Goal: Information Seeking & Learning: Learn about a topic

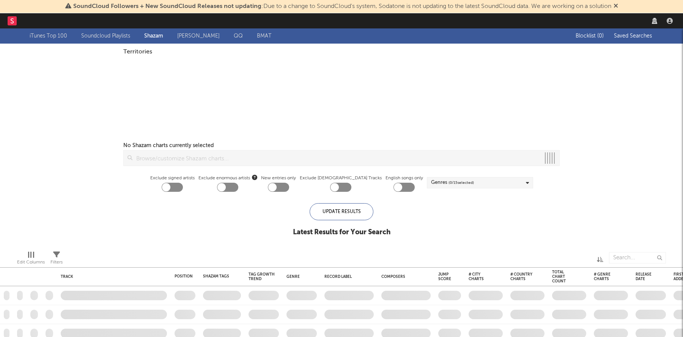
checkbox input "true"
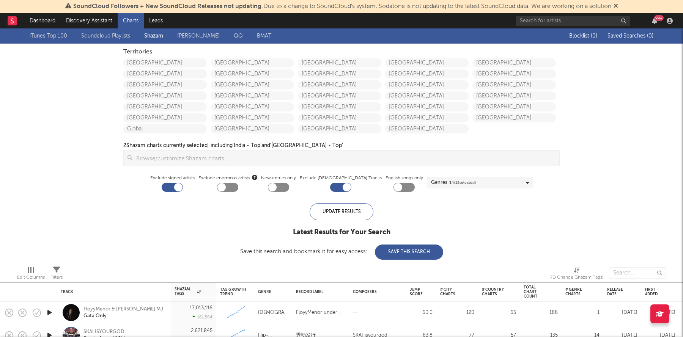
click at [618, 5] on icon at bounding box center [616, 6] width 5 height 6
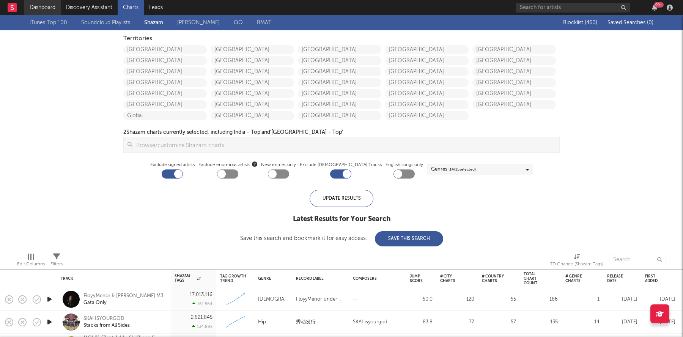
click at [35, 5] on link "Dashboard" at bounding box center [42, 7] width 36 height 15
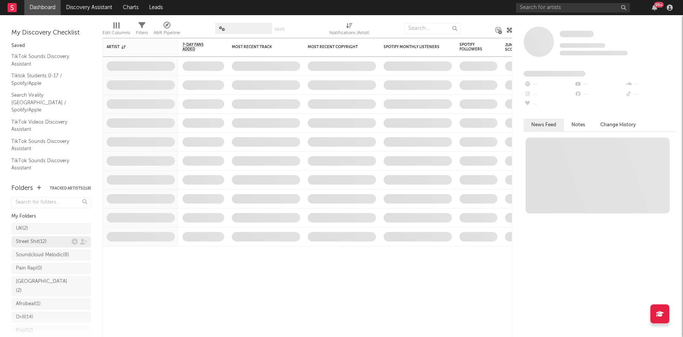
scroll to position [140, 0]
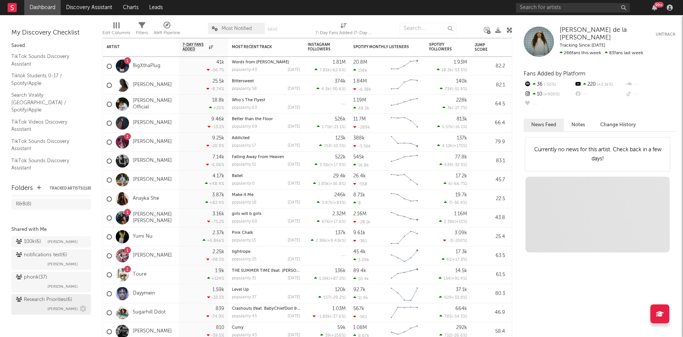
click at [52, 298] on div "Research Priorities ( 6 )" at bounding box center [44, 300] width 56 height 9
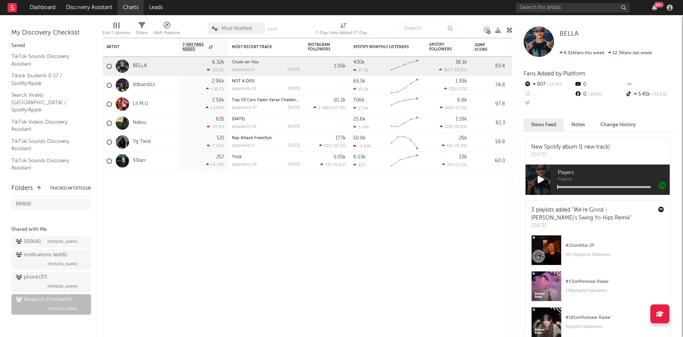
click at [130, 8] on link "Charts" at bounding box center [131, 7] width 26 height 15
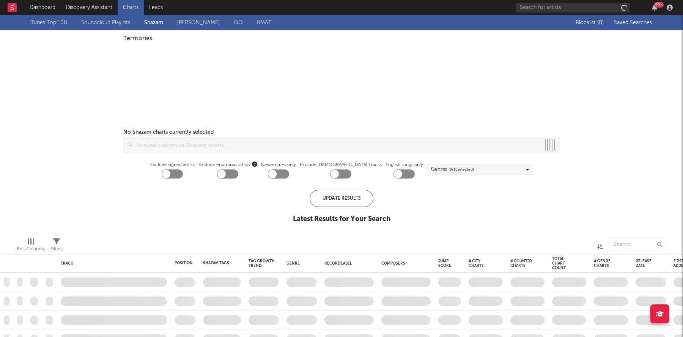
checkbox input "true"
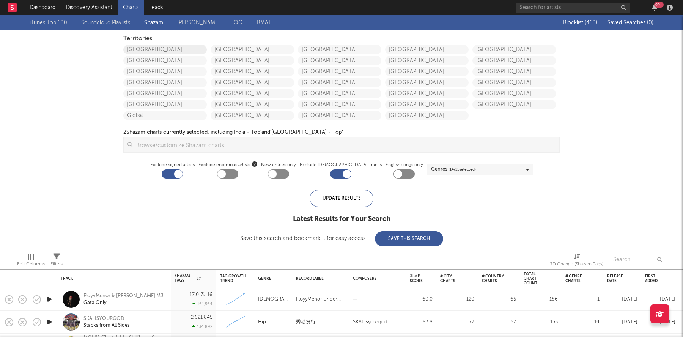
click at [147, 49] on link "United States" at bounding box center [165, 49] width 84 height 9
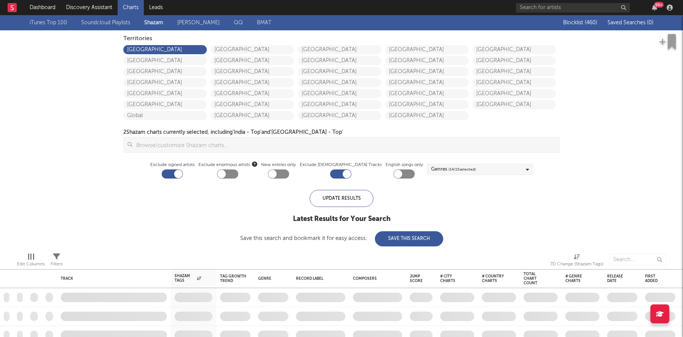
checkbox input "true"
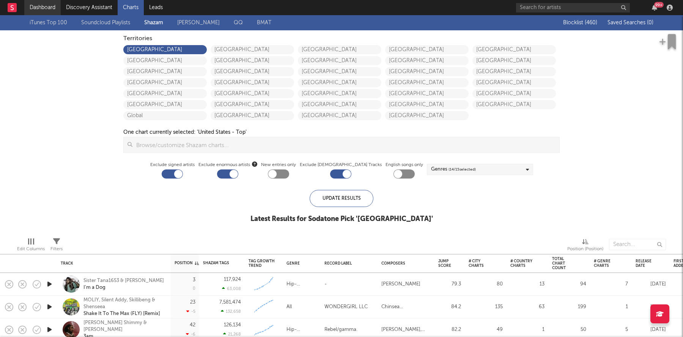
click at [51, 7] on link "Dashboard" at bounding box center [42, 7] width 36 height 15
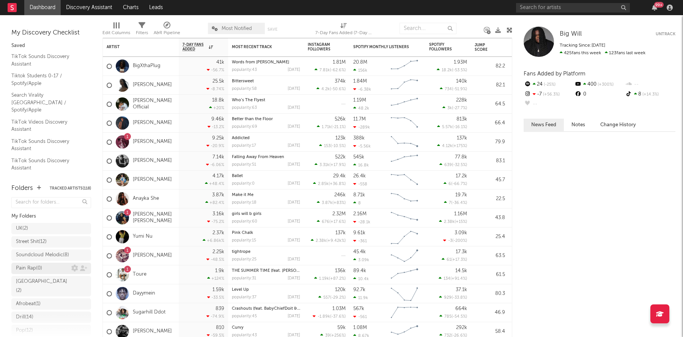
scroll to position [140, 0]
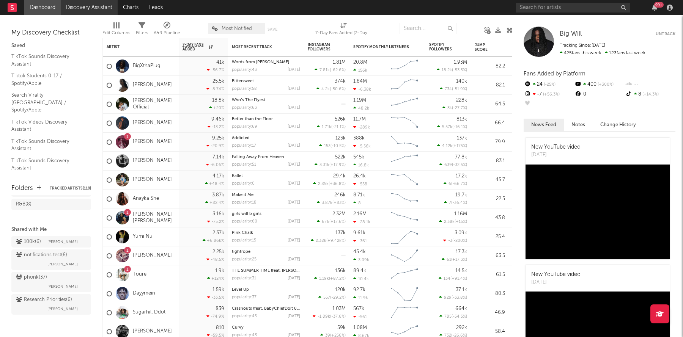
click at [93, 10] on link "Discovery Assistant" at bounding box center [89, 7] width 57 height 15
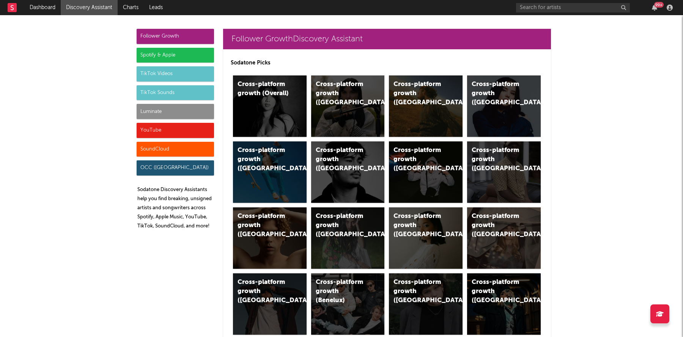
click at [178, 112] on div "Luminate" at bounding box center [175, 111] width 77 height 15
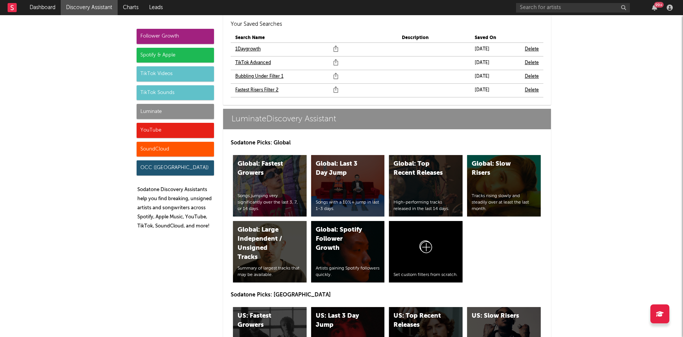
scroll to position [3462, 0]
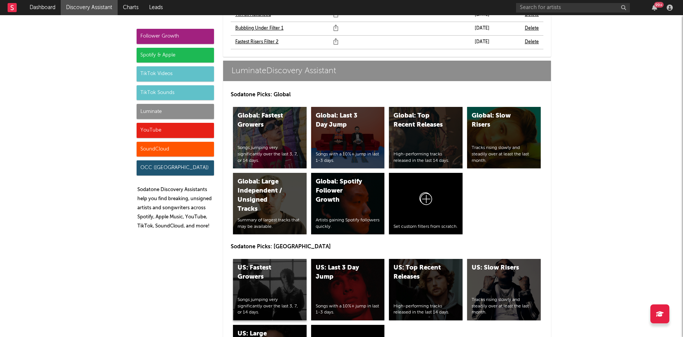
click at [261, 264] on div "US: Fastest Growers" at bounding box center [264, 273] width 52 height 18
click at [424, 264] on div "US: Top Recent Releases" at bounding box center [420, 273] width 52 height 18
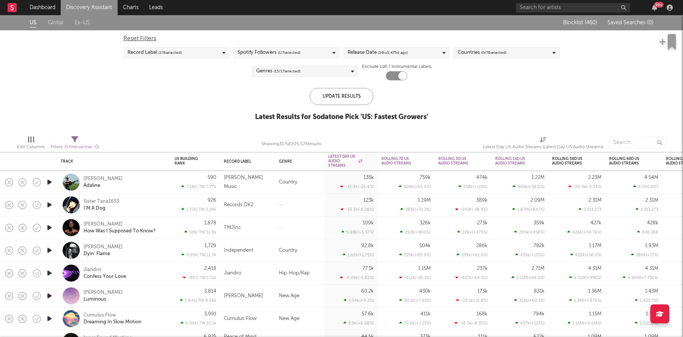
click at [385, 55] on span "( 14 to [DATE])" at bounding box center [393, 52] width 30 height 9
click at [385, 113] on input "14" at bounding box center [382, 111] width 19 height 11
type input "1"
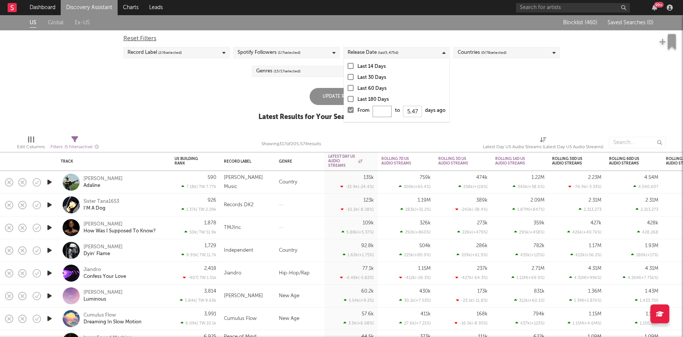
type input "0"
click at [320, 98] on div "Update Results" at bounding box center [342, 96] width 64 height 17
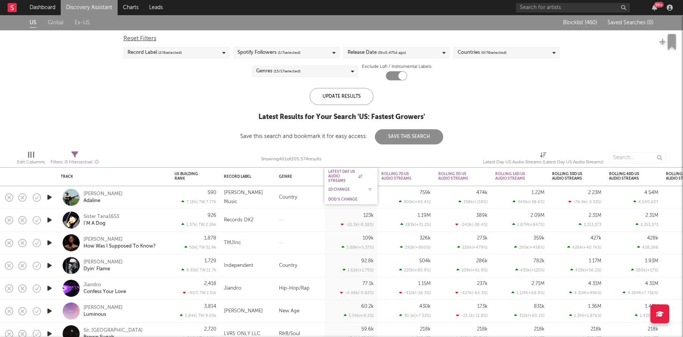
click at [338, 189] on div "1D Change" at bounding box center [345, 190] width 34 height 5
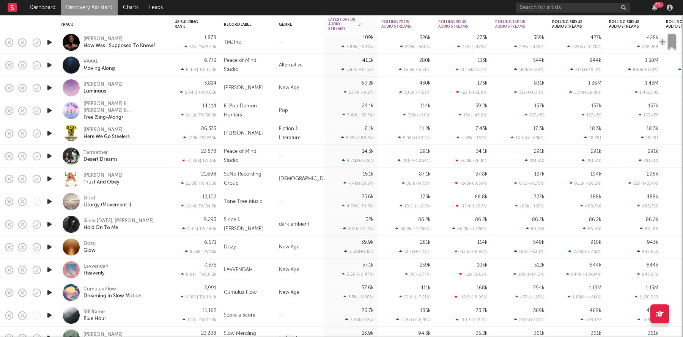
click at [50, 46] on icon "button" at bounding box center [50, 42] width 8 height 9
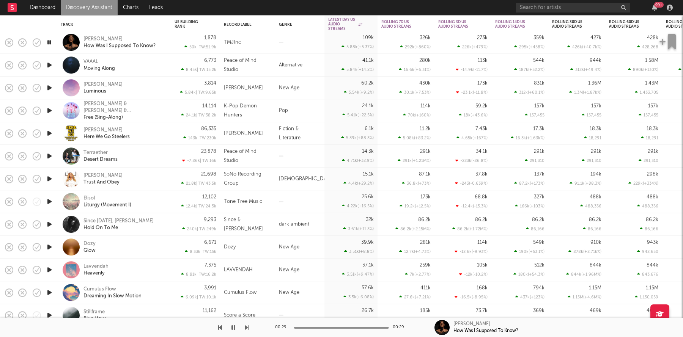
click at [50, 46] on icon "button" at bounding box center [49, 42] width 7 height 9
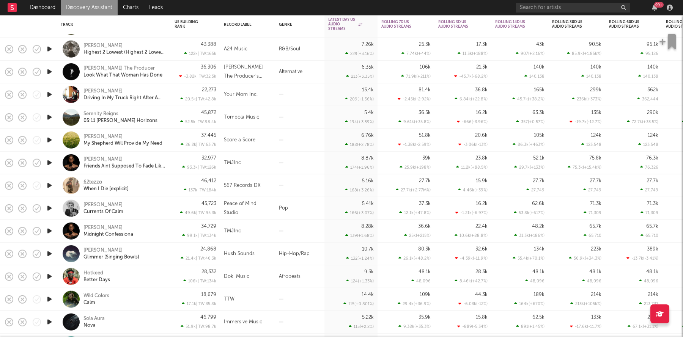
click at [92, 181] on div "62tezzo" at bounding box center [93, 182] width 19 height 7
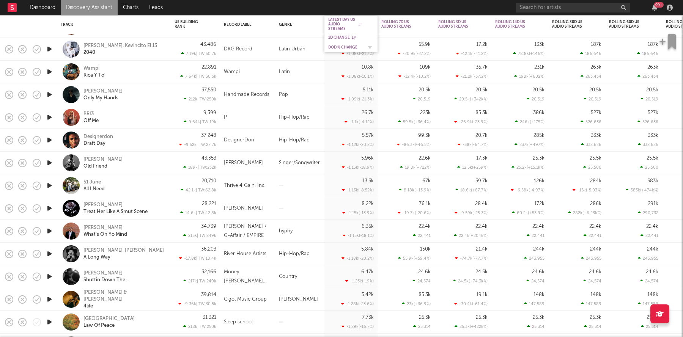
click at [344, 46] on div "DoD % Change" at bounding box center [345, 47] width 34 height 5
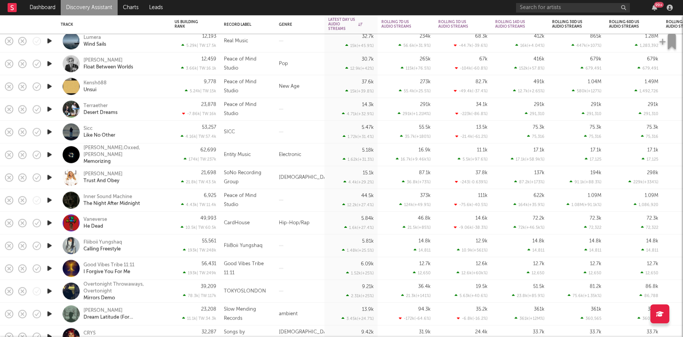
click at [49, 133] on icon "button" at bounding box center [50, 132] width 8 height 9
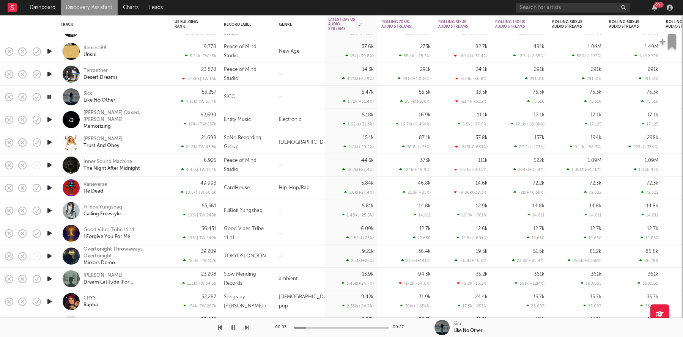
click at [49, 96] on icon "button" at bounding box center [49, 96] width 7 height 9
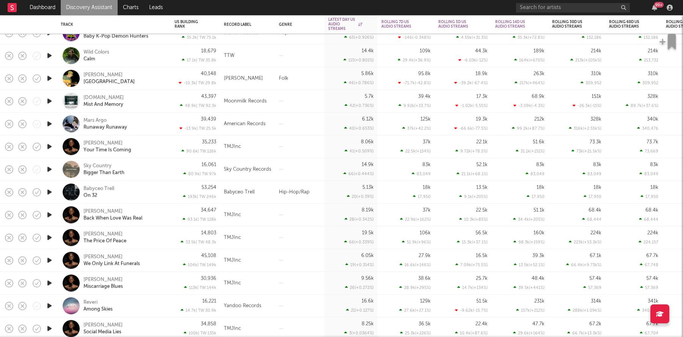
click at [48, 191] on icon "button" at bounding box center [50, 192] width 8 height 9
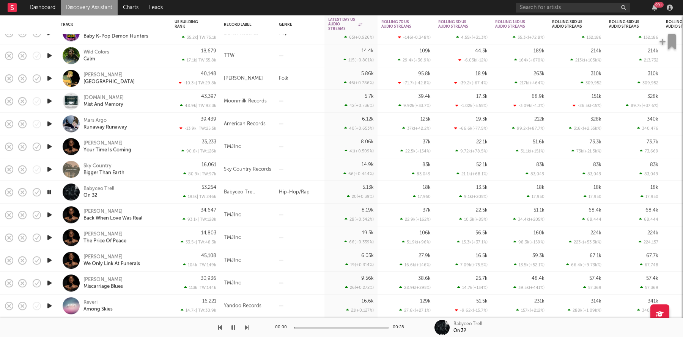
click at [48, 191] on icon "button" at bounding box center [49, 192] width 7 height 9
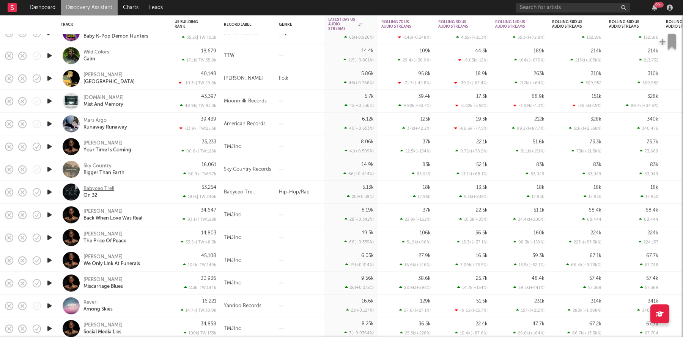
click at [102, 192] on div "Babyceo Trell" at bounding box center [99, 189] width 31 height 7
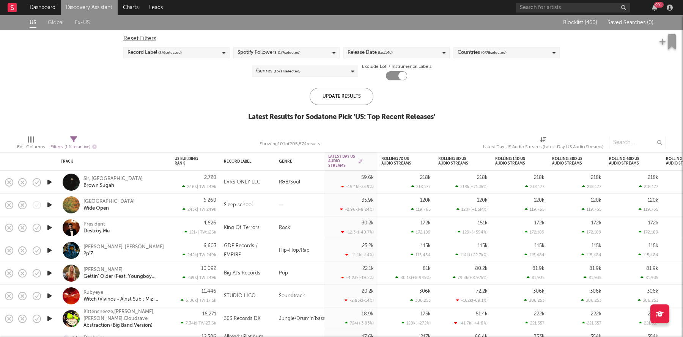
click at [424, 49] on div "Release Date (last 14 d)" at bounding box center [397, 52] width 106 height 11
drag, startPoint x: 352, startPoint y: 110, endPoint x: 366, endPoint y: 110, distance: 14.4
click at [352, 110] on div at bounding box center [351, 110] width 6 height 6
click at [348, 110] on input "From to days ago" at bounding box center [348, 112] width 0 height 12
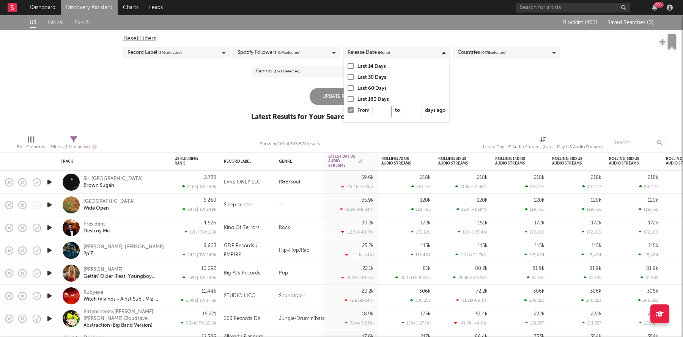
click at [381, 114] on input "From to days ago" at bounding box center [382, 111] width 19 height 11
type input "0"
click at [330, 91] on div "Update Results" at bounding box center [342, 96] width 64 height 17
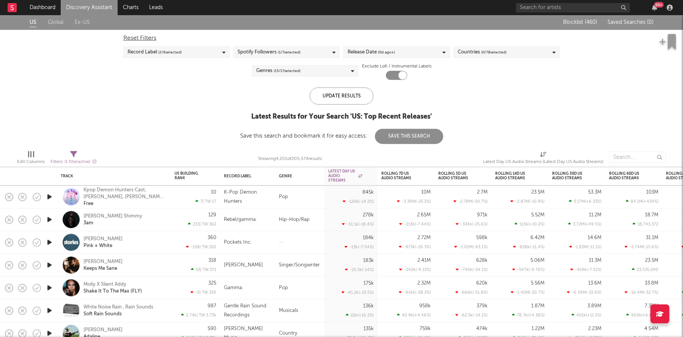
click at [167, 51] on span "( 2 / 6 selected)" at bounding box center [170, 52] width 24 height 9
click at [76, 100] on div "US Global Ex-US Blocklist ( 460 ) Saved Searches ( 0 ) Reset Filters Record Lab…" at bounding box center [341, 79] width 683 height 129
click at [262, 70] on div "Genres ( 15 / 17 selected)" at bounding box center [278, 70] width 44 height 9
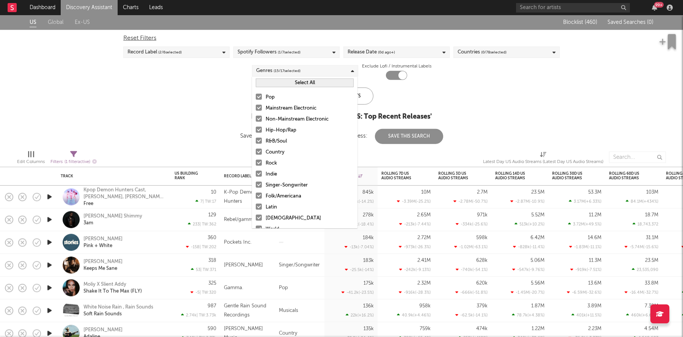
click at [258, 120] on div at bounding box center [259, 119] width 6 height 6
click at [256, 120] on input "Non-Mainstream Electronic" at bounding box center [256, 119] width 0 height 9
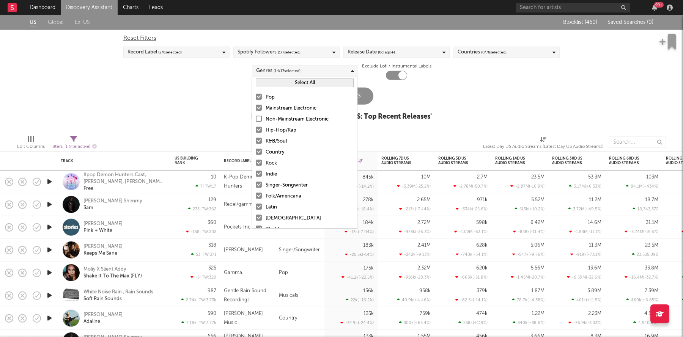
click at [259, 109] on div at bounding box center [259, 108] width 6 height 6
click at [256, 109] on input "Mainstream Electronic" at bounding box center [256, 108] width 0 height 9
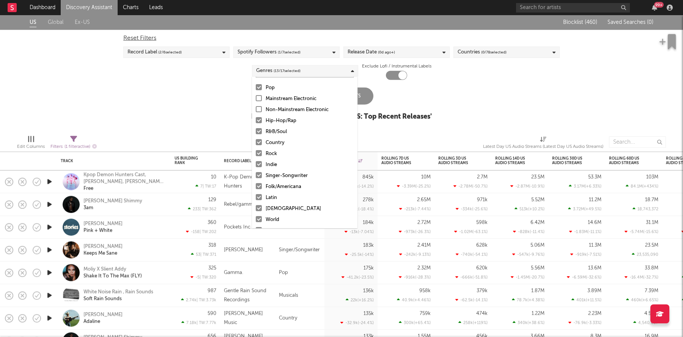
scroll to position [10, 0]
click at [258, 187] on div at bounding box center [259, 186] width 6 height 6
click at [256, 187] on input "Folk/Americana" at bounding box center [256, 186] width 0 height 9
click at [259, 220] on div at bounding box center [259, 219] width 6 height 6
click at [256, 220] on input "World" at bounding box center [256, 219] width 0 height 9
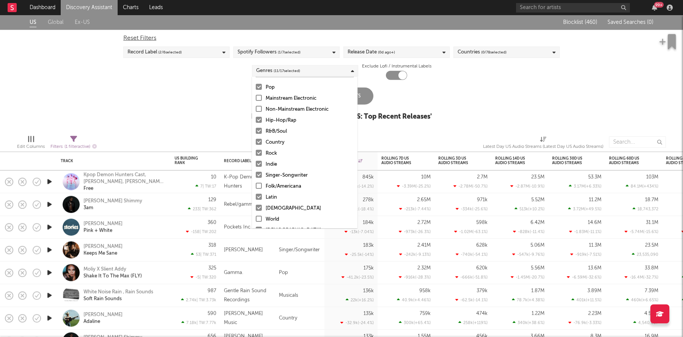
scroll to position [53, 0]
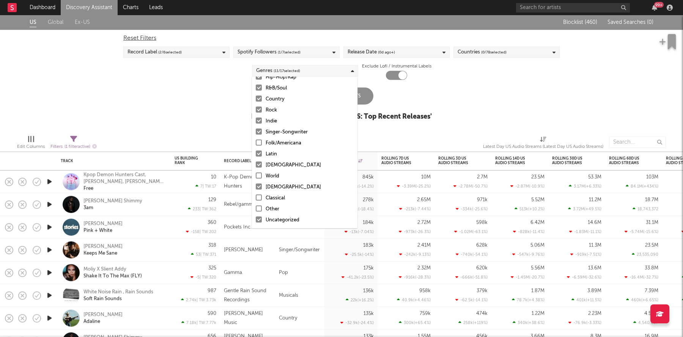
click at [260, 191] on label "[DEMOGRAPHIC_DATA]" at bounding box center [305, 187] width 98 height 9
click at [256, 191] on input "Christian" at bounding box center [256, 187] width 0 height 9
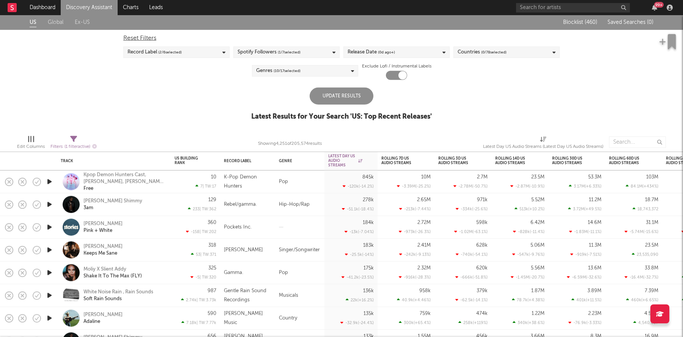
click at [374, 139] on div at bounding box center [403, 142] width 150 height 19
click at [340, 98] on div "Update Results" at bounding box center [342, 96] width 64 height 17
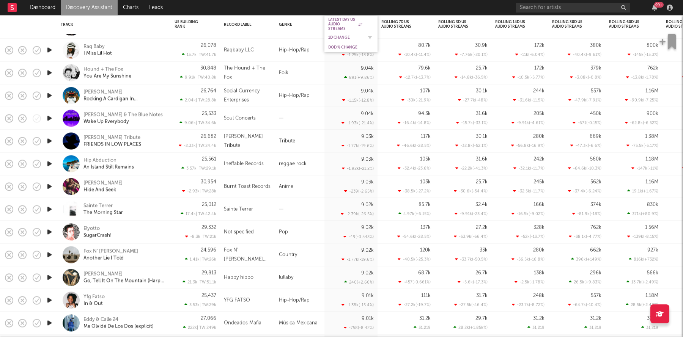
click at [339, 36] on div "1D Change" at bounding box center [345, 37] width 34 height 5
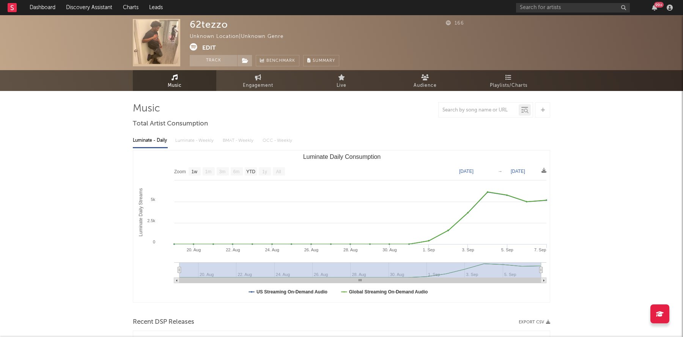
select select "1w"
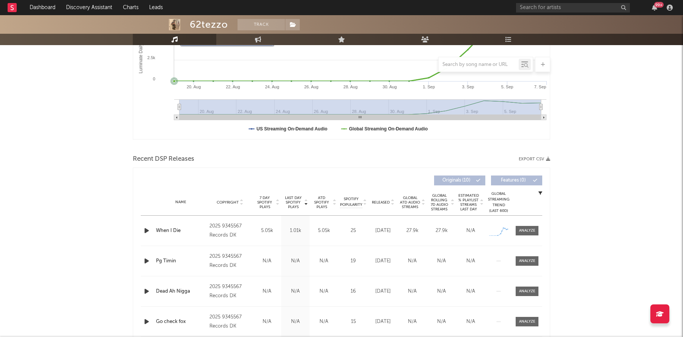
scroll to position [164, 0]
click at [145, 230] on icon "button" at bounding box center [147, 229] width 8 height 9
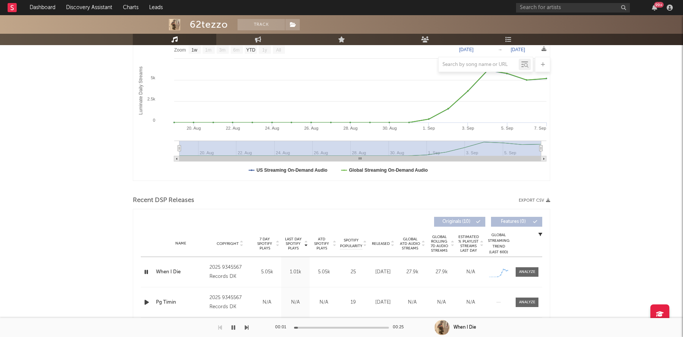
scroll to position [0, 0]
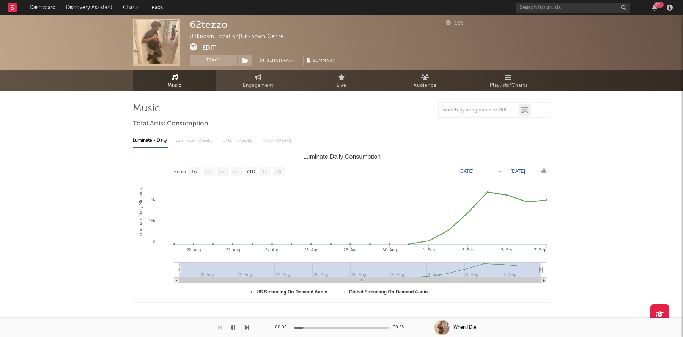
click at [193, 48] on icon at bounding box center [194, 47] width 8 height 8
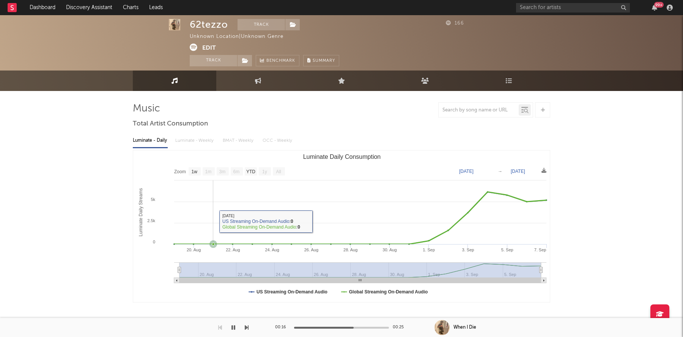
scroll to position [189, 0]
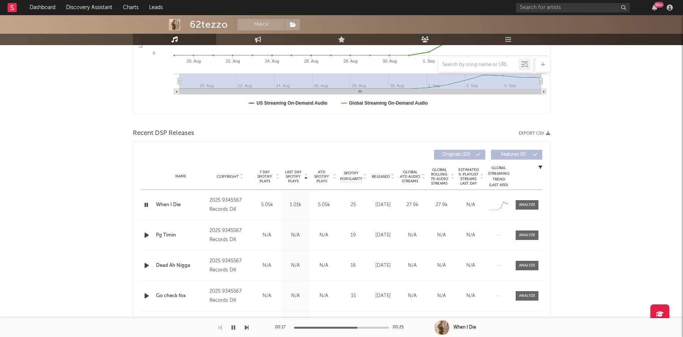
click at [146, 205] on icon "button" at bounding box center [146, 204] width 7 height 9
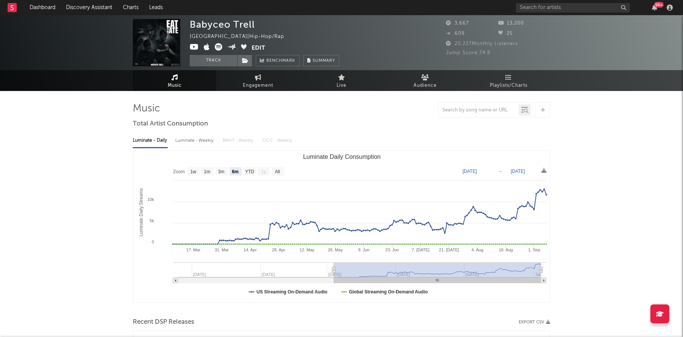
select select "6m"
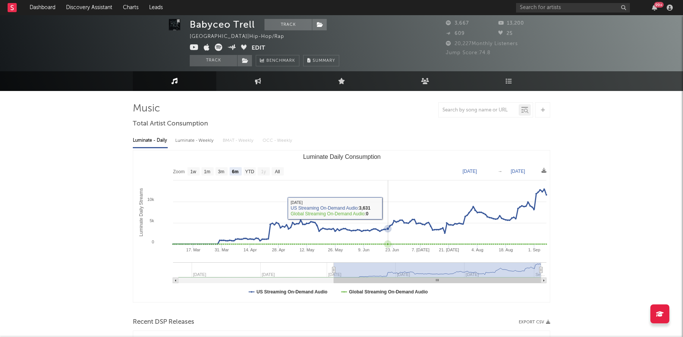
scroll to position [212, 0]
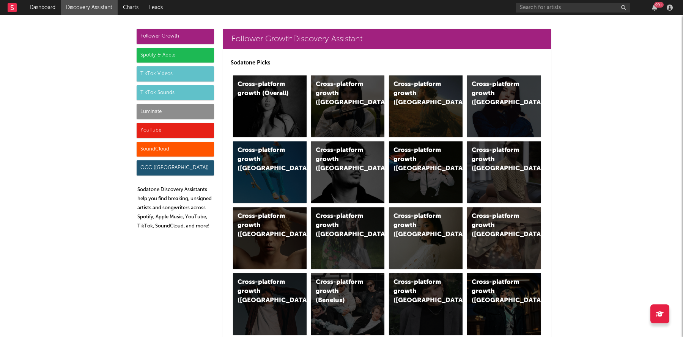
scroll to position [3462, 0]
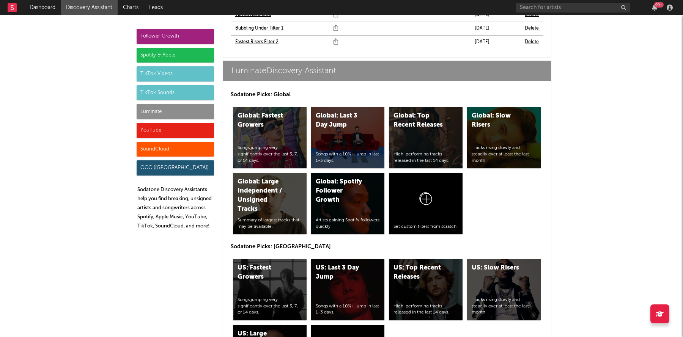
click at [541, 13] on div "99 +" at bounding box center [595, 7] width 159 height 15
click at [537, 8] on input "text" at bounding box center [573, 7] width 114 height 9
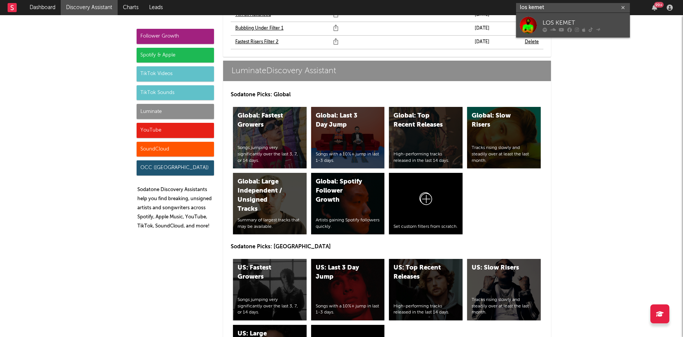
type input "los kemet"
click at [549, 17] on link "LOS KEMET" at bounding box center [573, 25] width 114 height 25
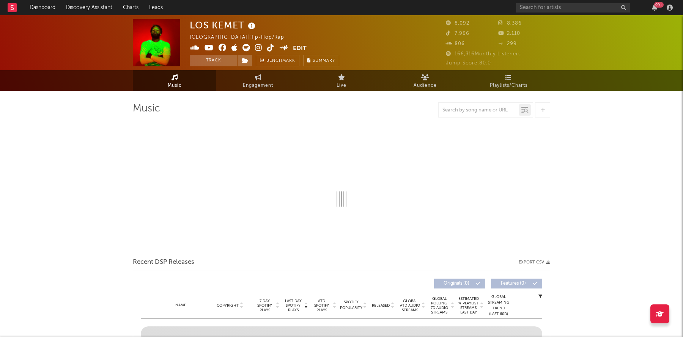
select select "6m"
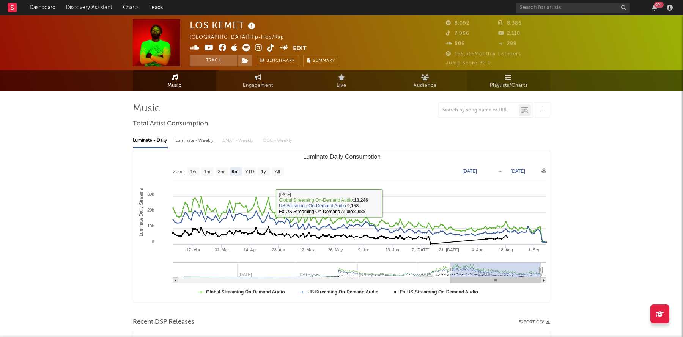
click at [471, 82] on link "Playlists/Charts" at bounding box center [509, 80] width 84 height 21
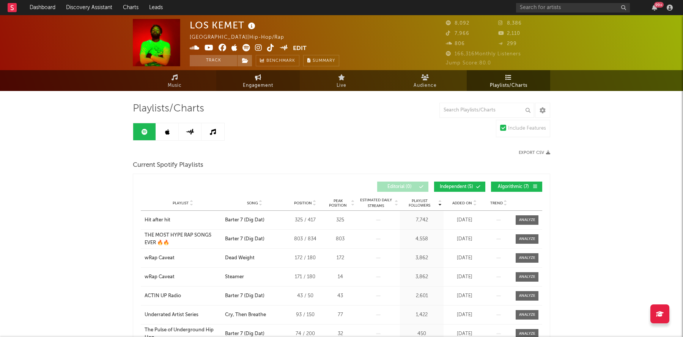
click at [257, 86] on span "Engagement" at bounding box center [258, 85] width 30 height 9
select select "1w"
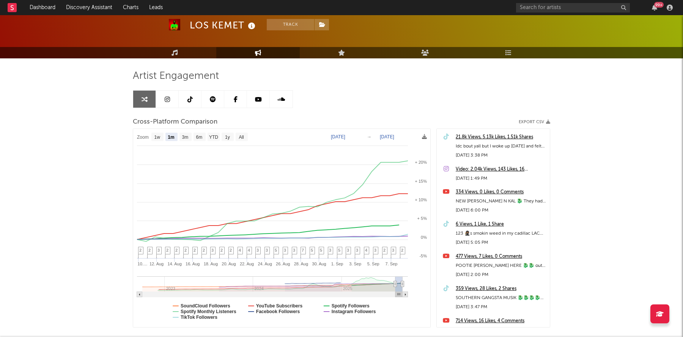
scroll to position [32, 0]
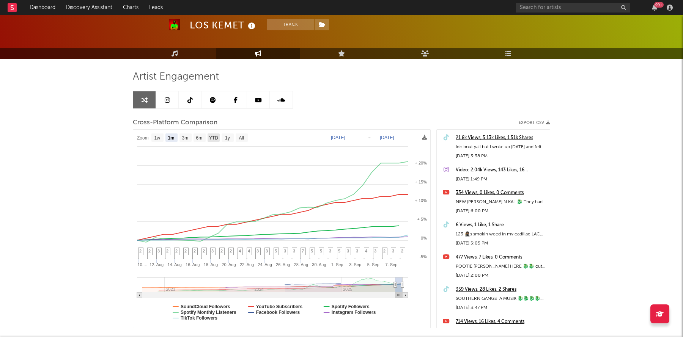
click at [210, 137] on text "YTD" at bounding box center [213, 138] width 9 height 5
select select "YTD"
type input "2025-01-01"
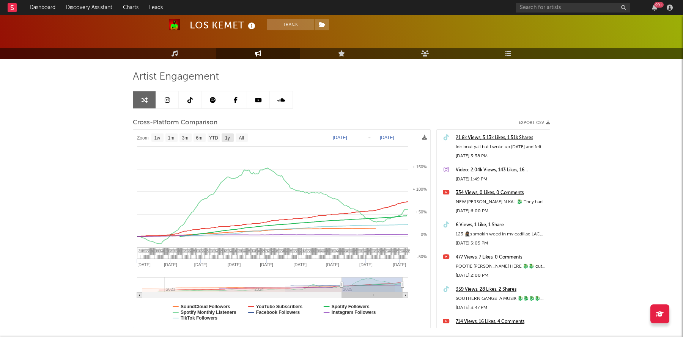
click at [224, 136] on rect at bounding box center [228, 138] width 12 height 8
select select "1y"
type input "2024-09-08"
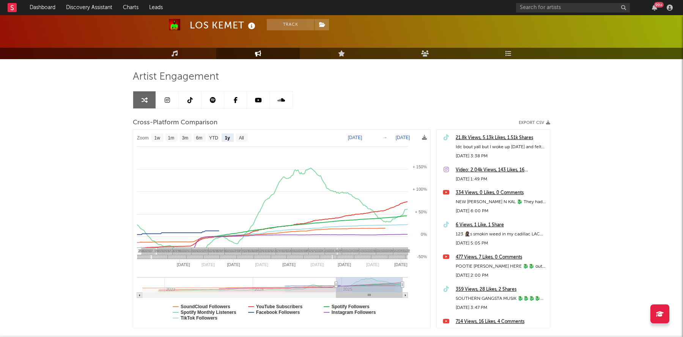
select select "1y"
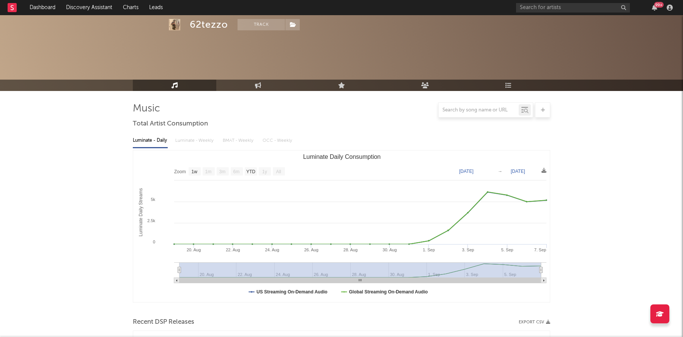
select select "1w"
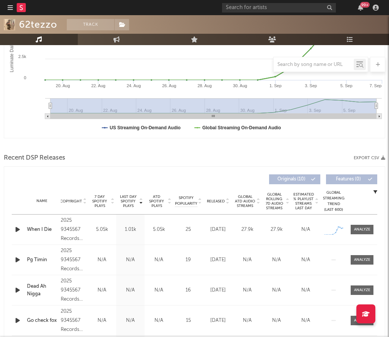
scroll to position [210, 0]
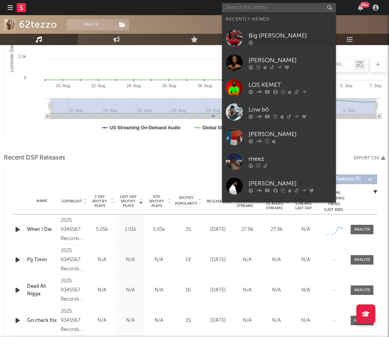
click at [237, 8] on input "text" at bounding box center [279, 7] width 114 height 9
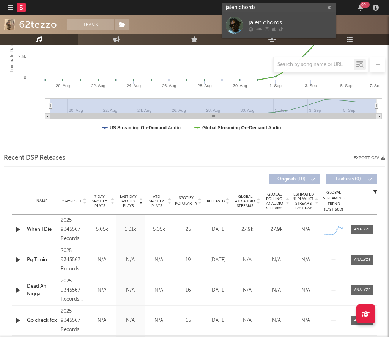
type input "jalen chords"
click at [251, 15] on link "jalen chords" at bounding box center [279, 25] width 114 height 25
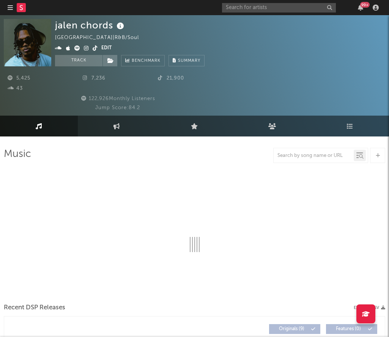
select select "1w"
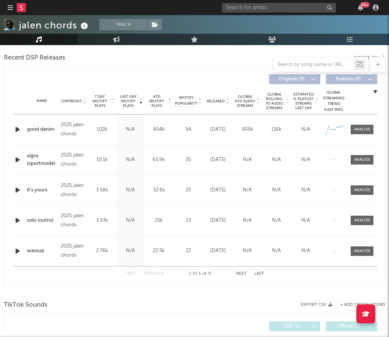
scroll to position [302, 0]
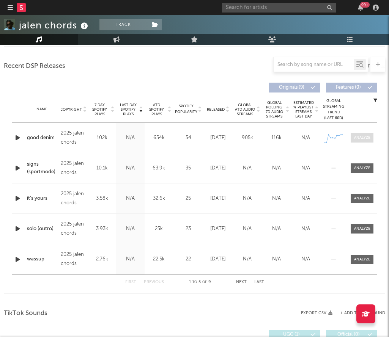
click at [358, 134] on span at bounding box center [362, 137] width 23 height 9
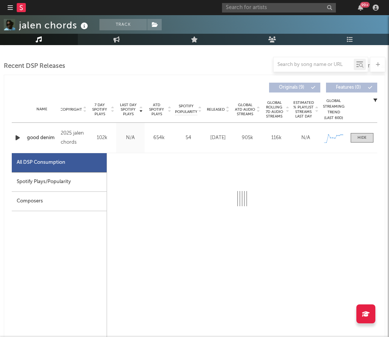
select select "1w"
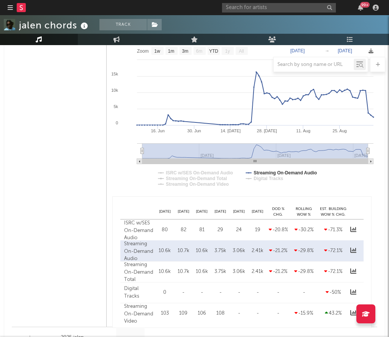
scroll to position [487, 0]
